Goal: Information Seeking & Learning: Learn about a topic

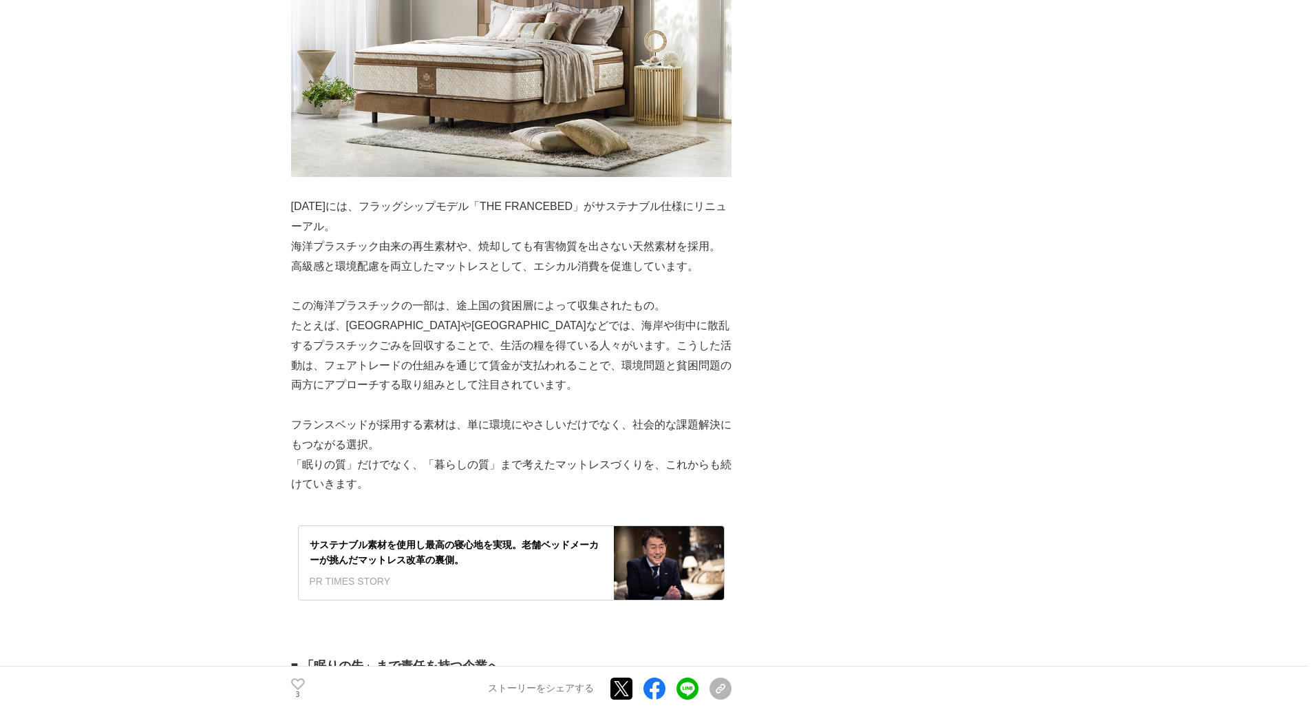
scroll to position [3580, 0]
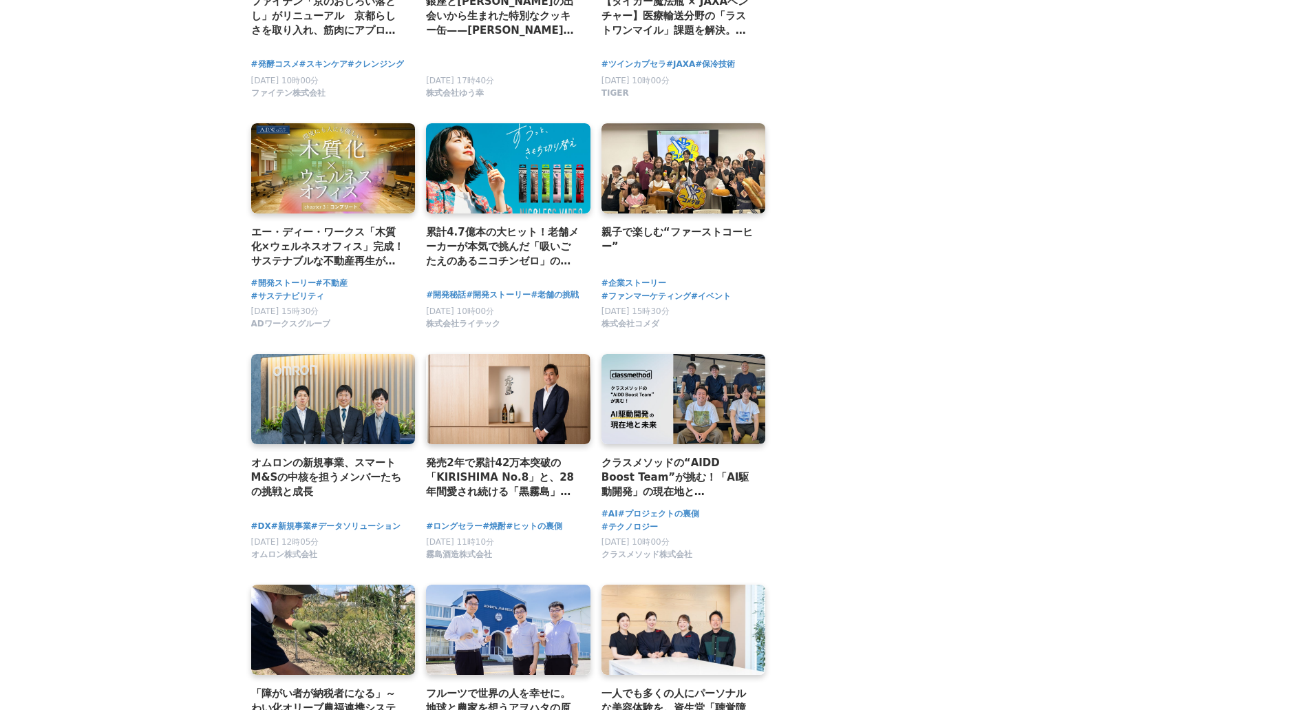
scroll to position [2393, 0]
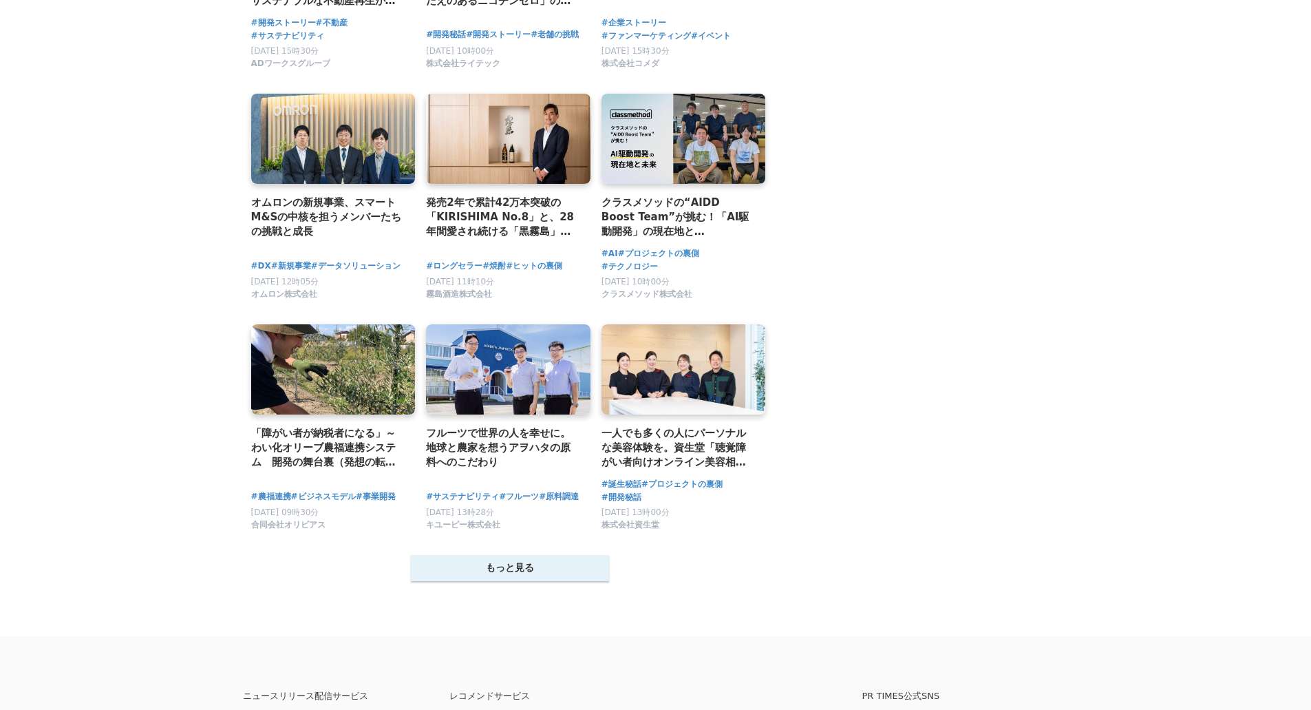
click at [519, 570] on button "もっと見る" at bounding box center [510, 568] width 198 height 26
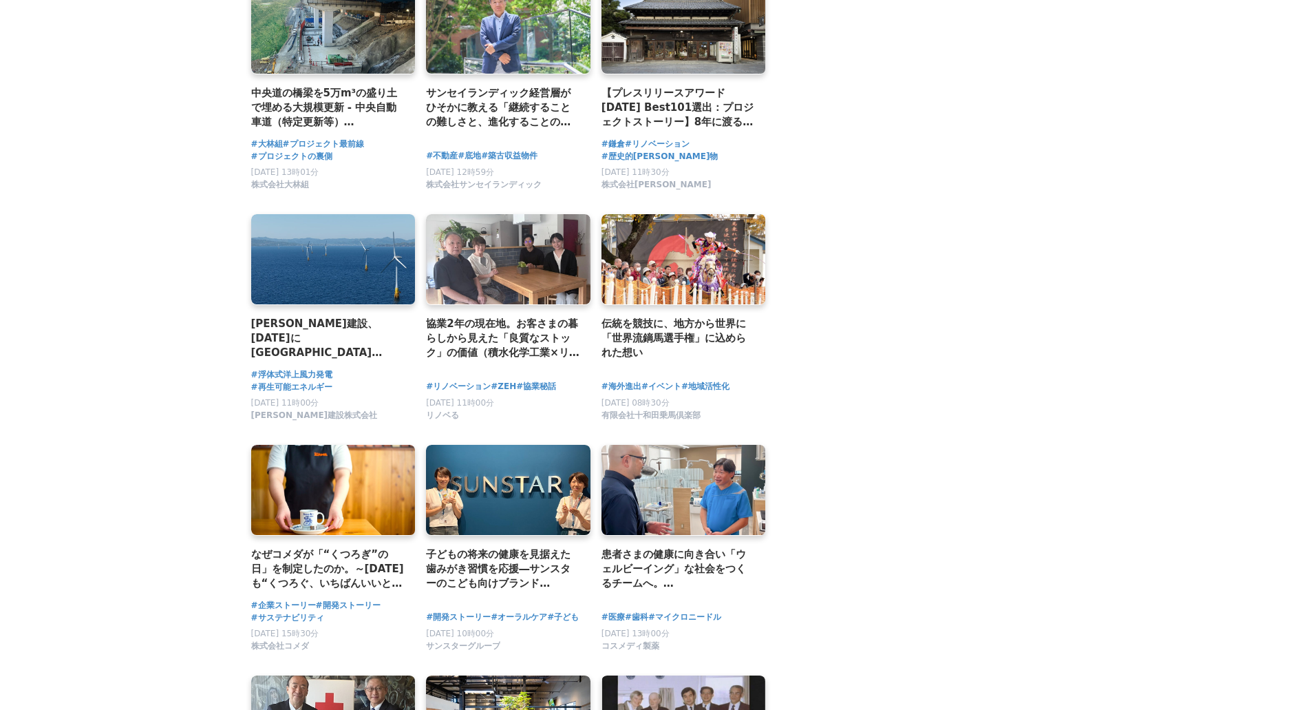
scroll to position [3908, 0]
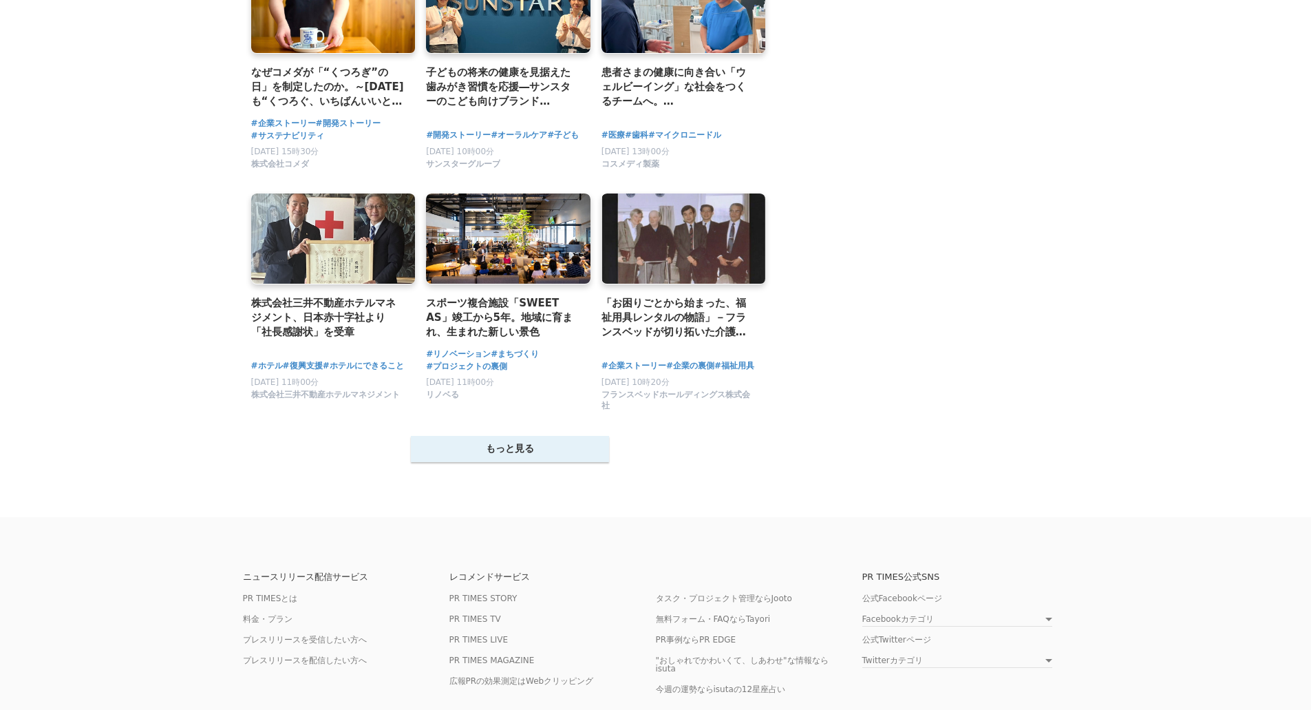
click at [494, 456] on button "もっと見る" at bounding box center [510, 449] width 198 height 26
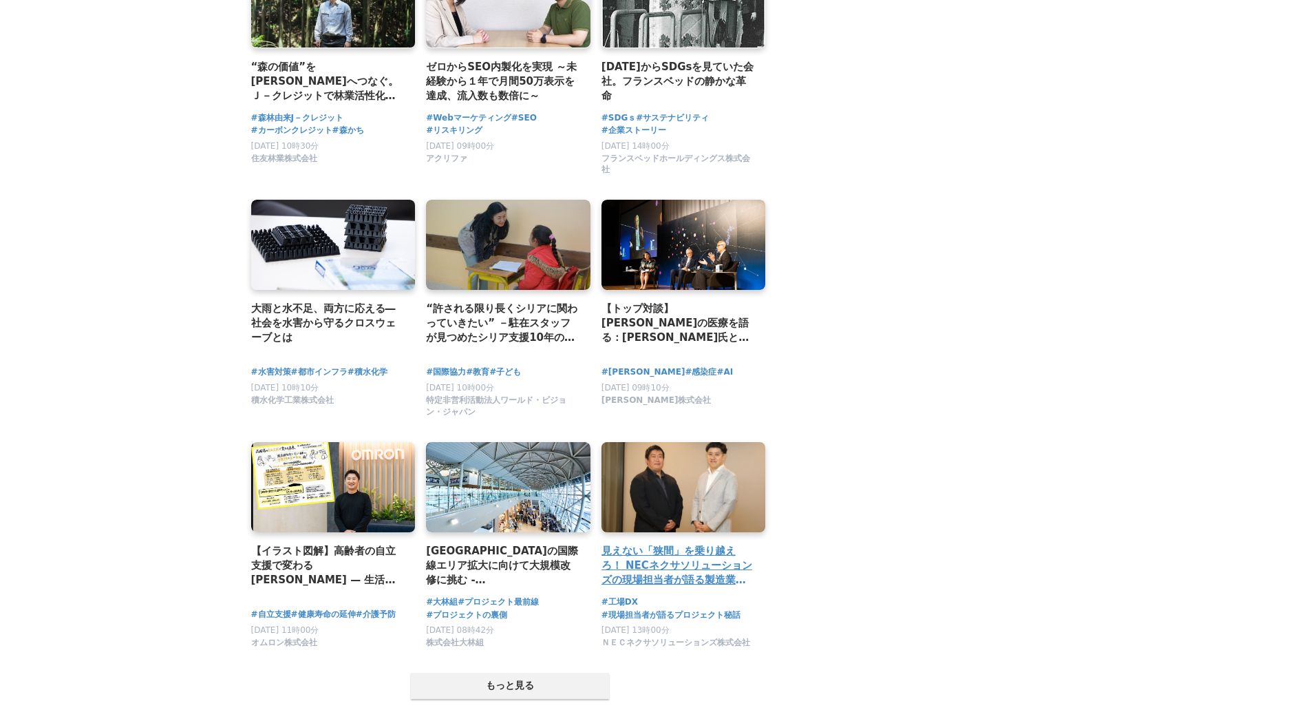
scroll to position [5434, 0]
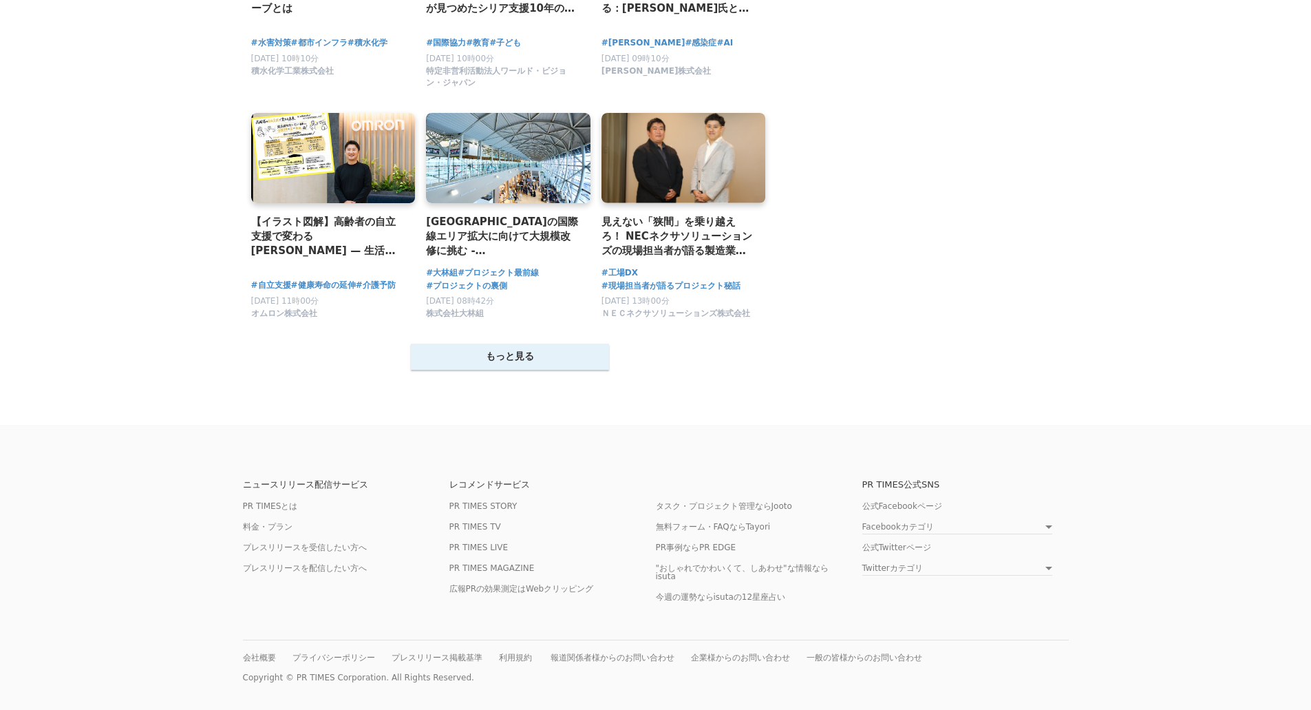
click at [566, 346] on button "もっと見る" at bounding box center [510, 357] width 198 height 26
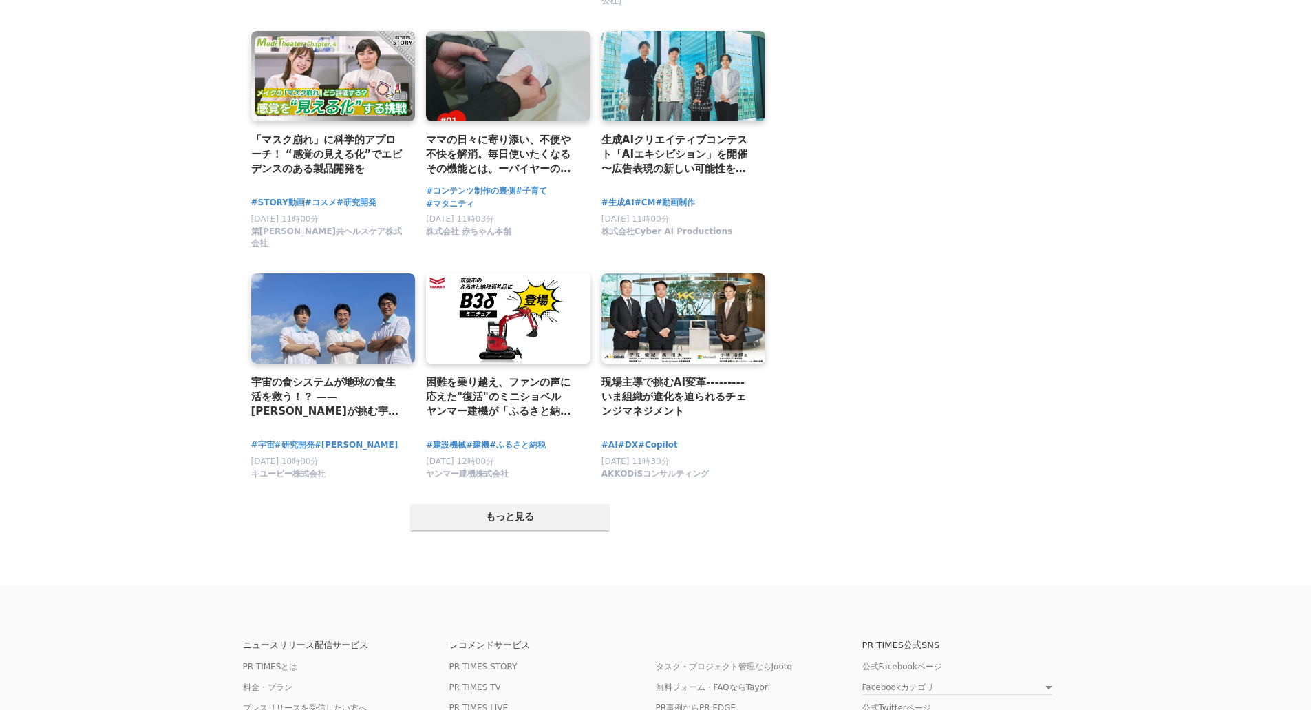
scroll to position [6811, 0]
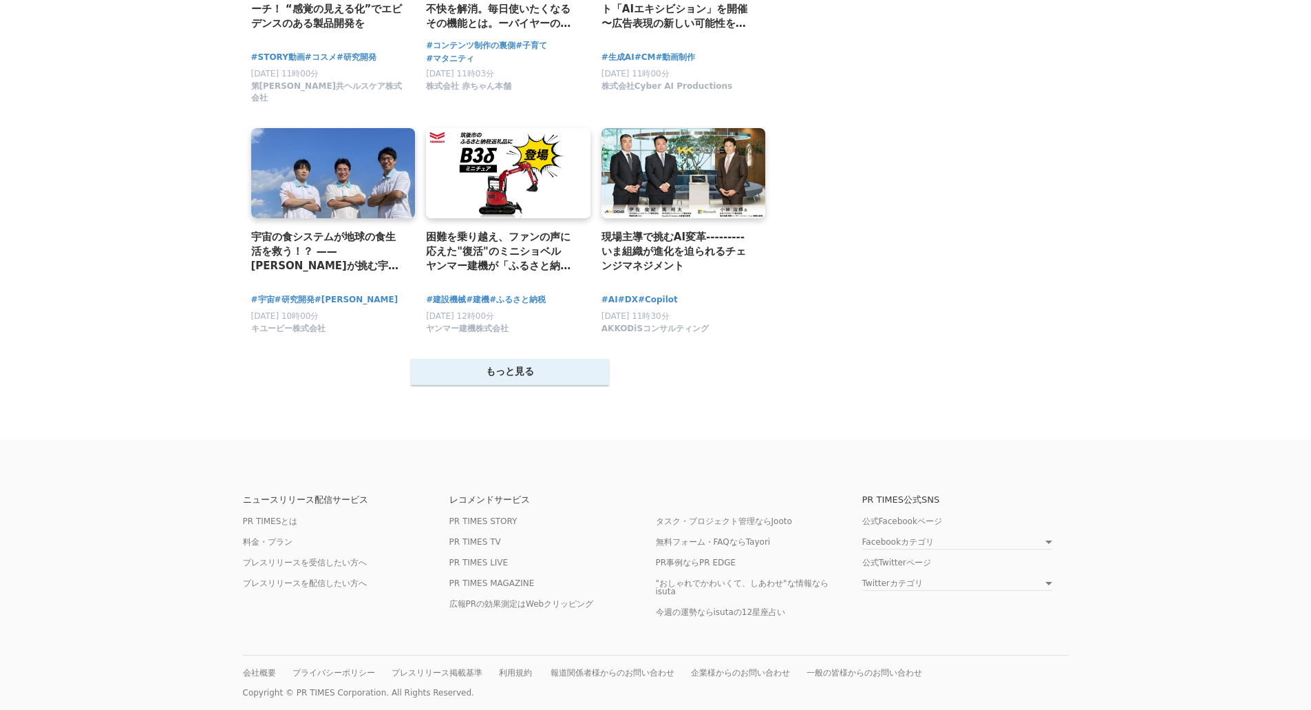
click at [521, 368] on button "もっと見る" at bounding box center [510, 372] width 198 height 26
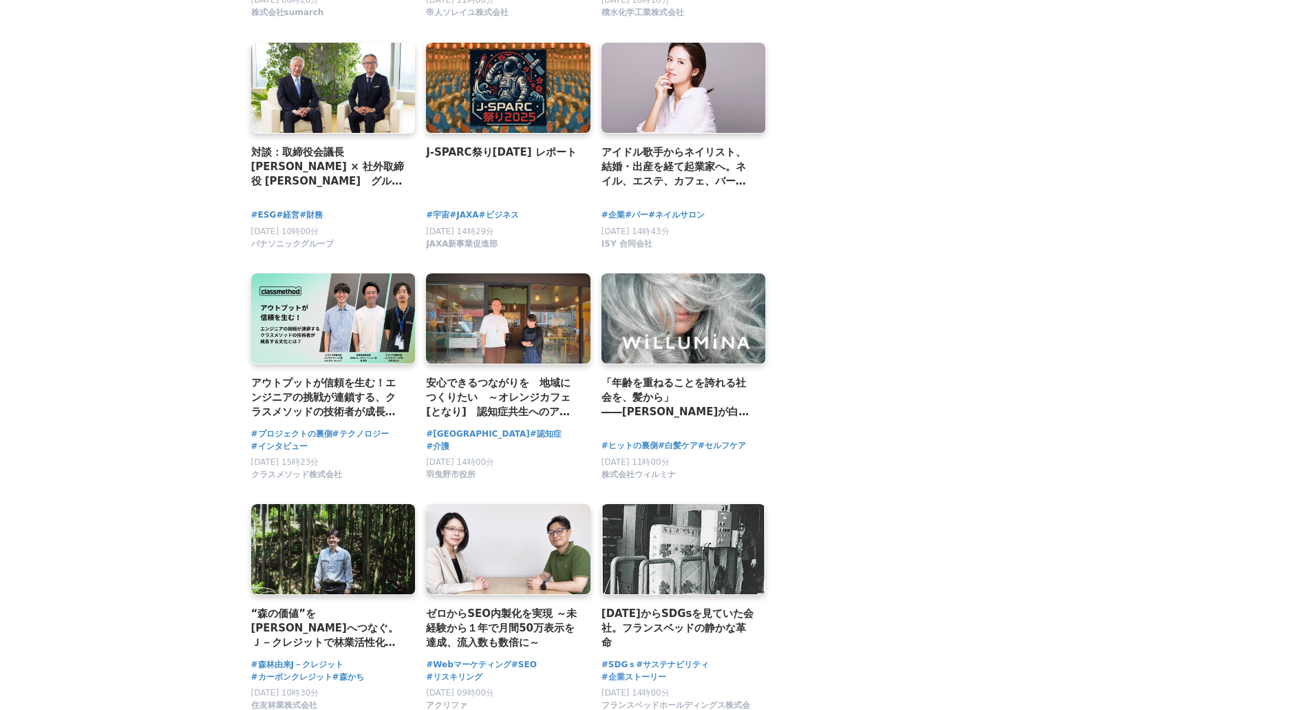
scroll to position [4375, 0]
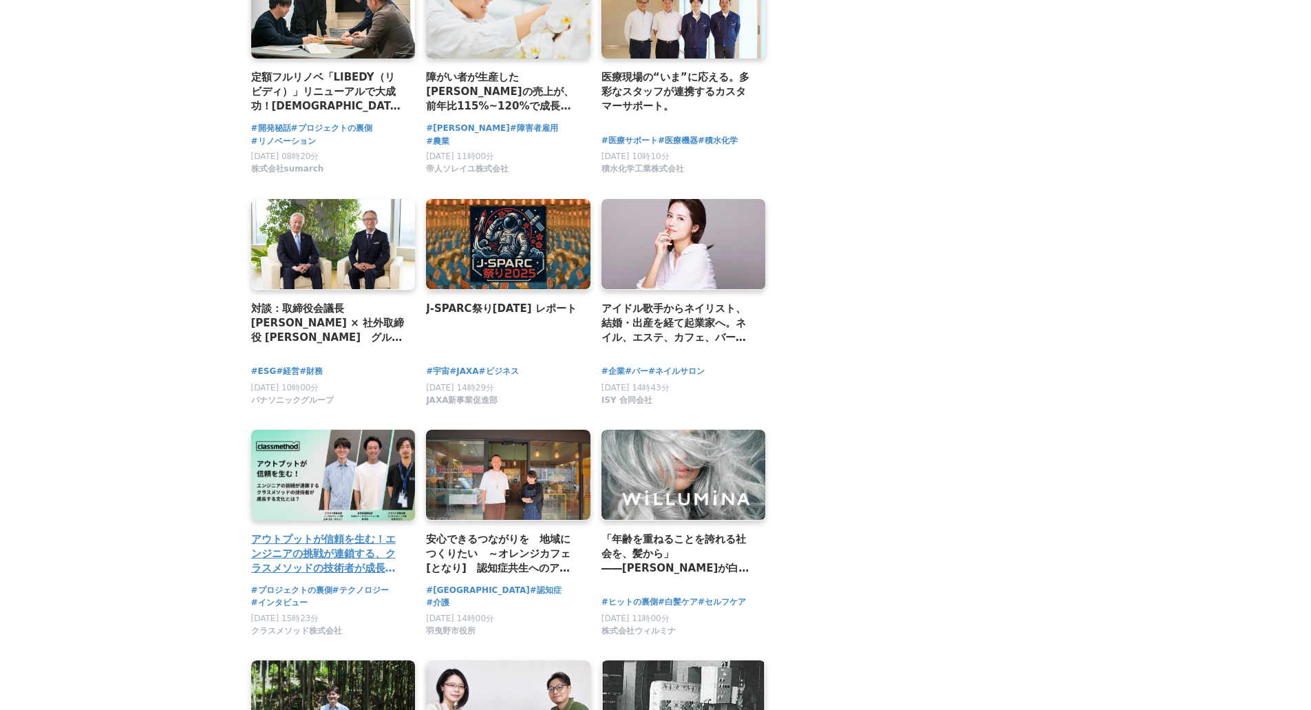
click at [255, 489] on link at bounding box center [333, 475] width 173 height 95
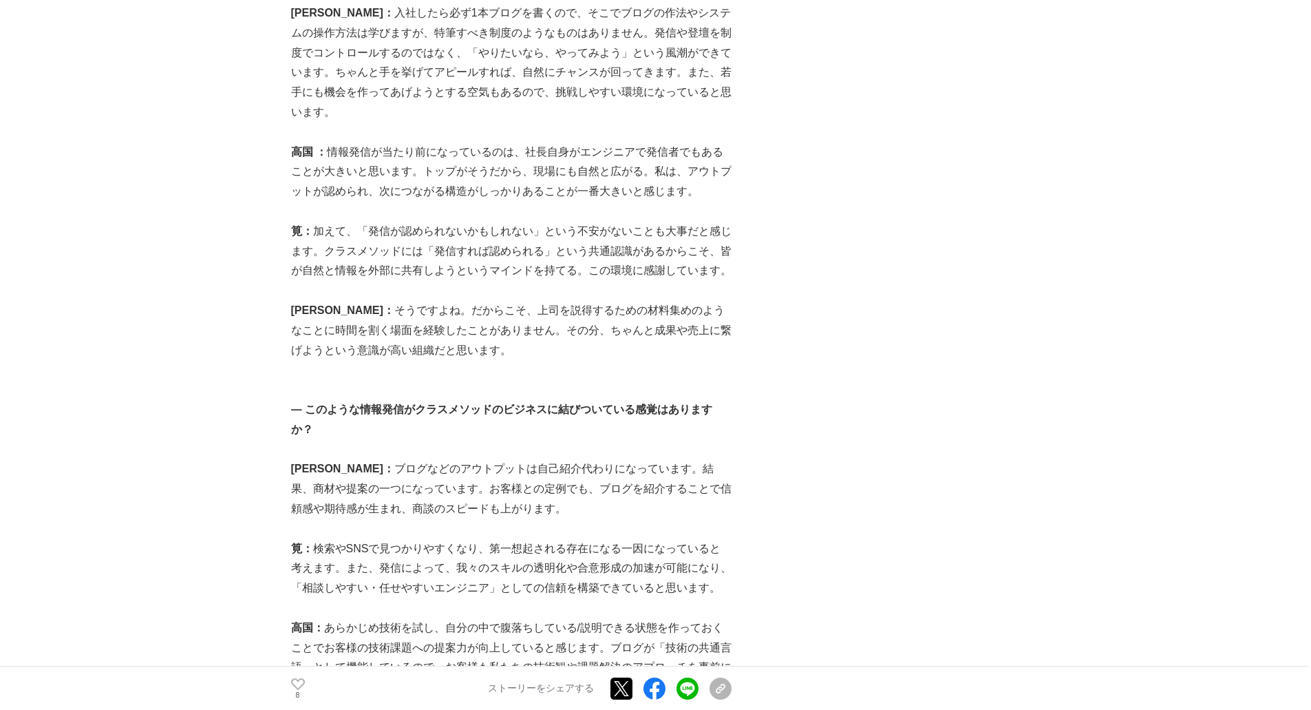
scroll to position [3236, 0]
